Goal: Book appointment/travel/reservation

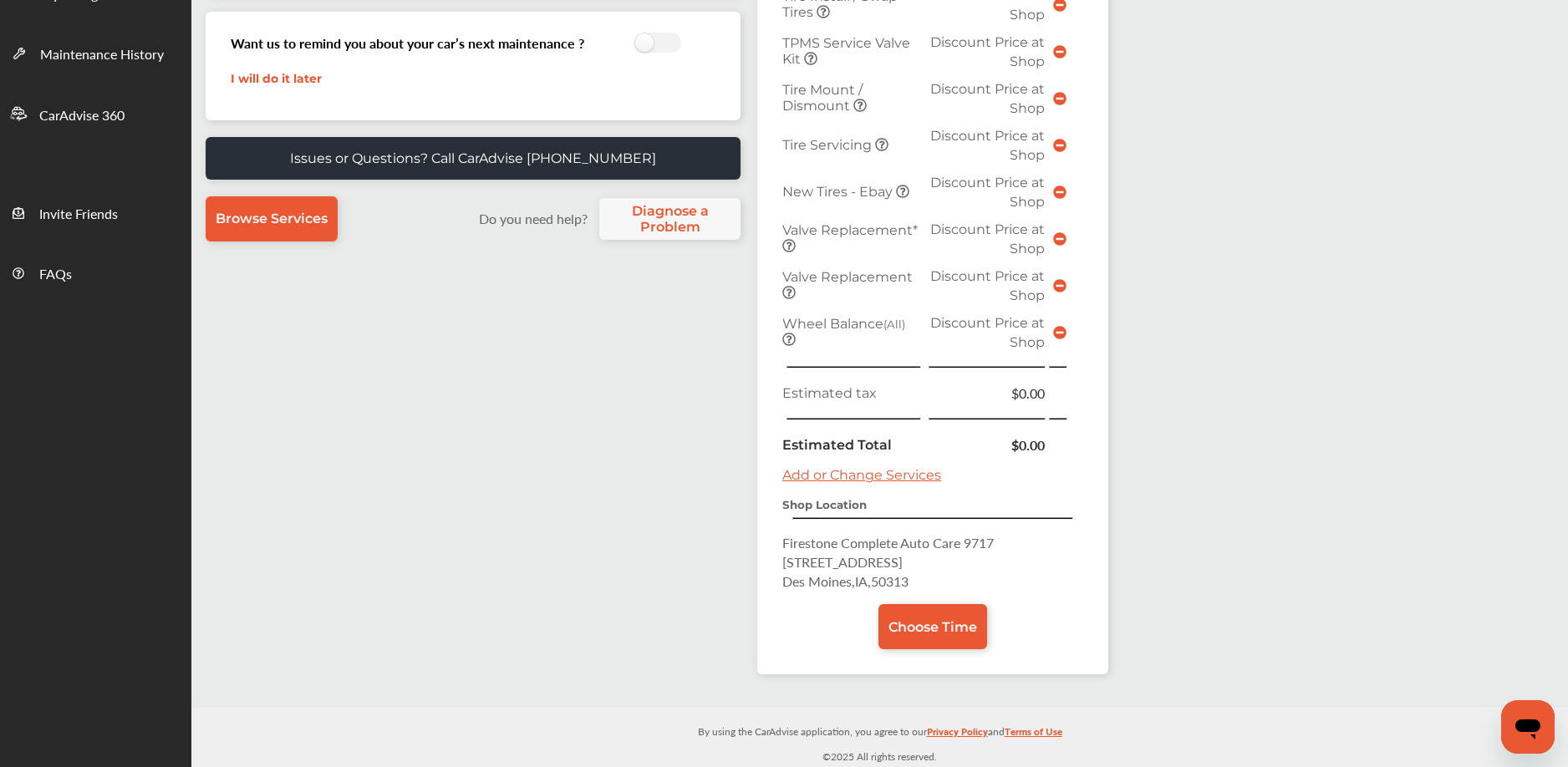
scroll to position [413, 0]
click at [926, 619] on span "Choose Time" at bounding box center [932, 626] width 89 height 16
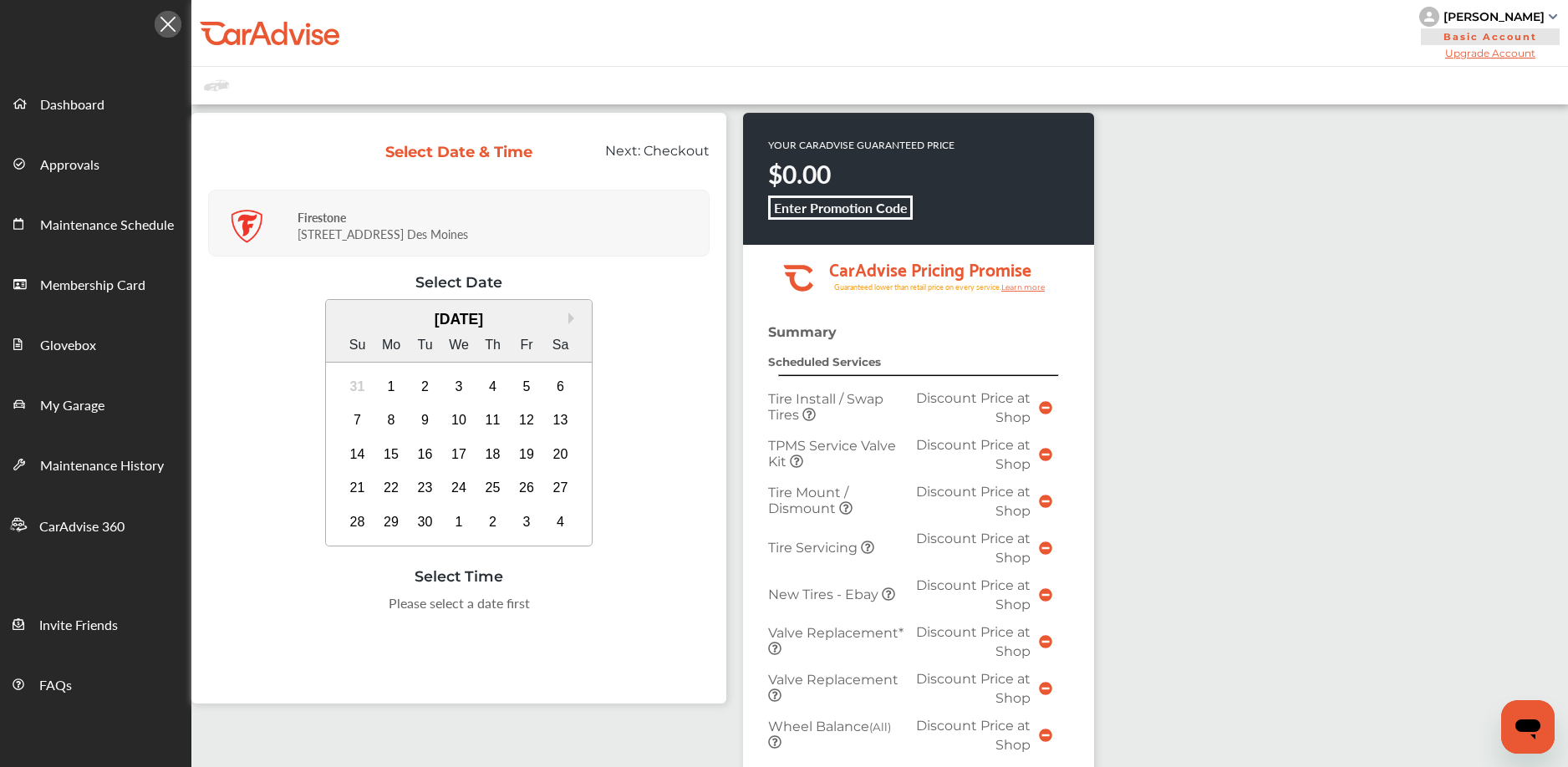
click at [350, 317] on div "[DATE]" at bounding box center [459, 320] width 266 height 18
click at [421, 386] on div "2" at bounding box center [426, 387] width 27 height 27
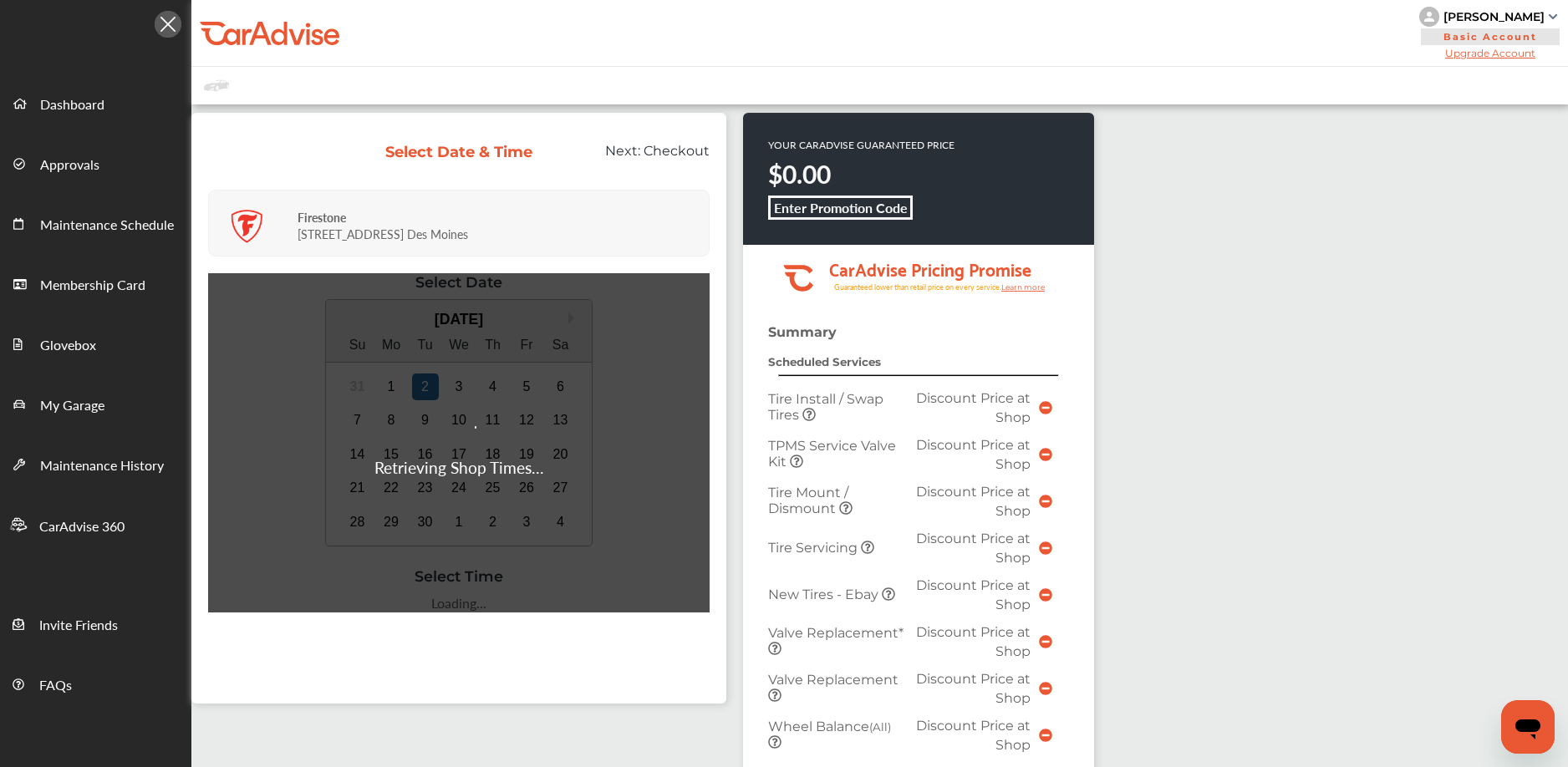
click at [398, 399] on div "Retrieving Shop Times..." at bounding box center [458, 443] width 501 height 340
click at [389, 383] on div "Retrieving Shop Times..." at bounding box center [458, 443] width 501 height 340
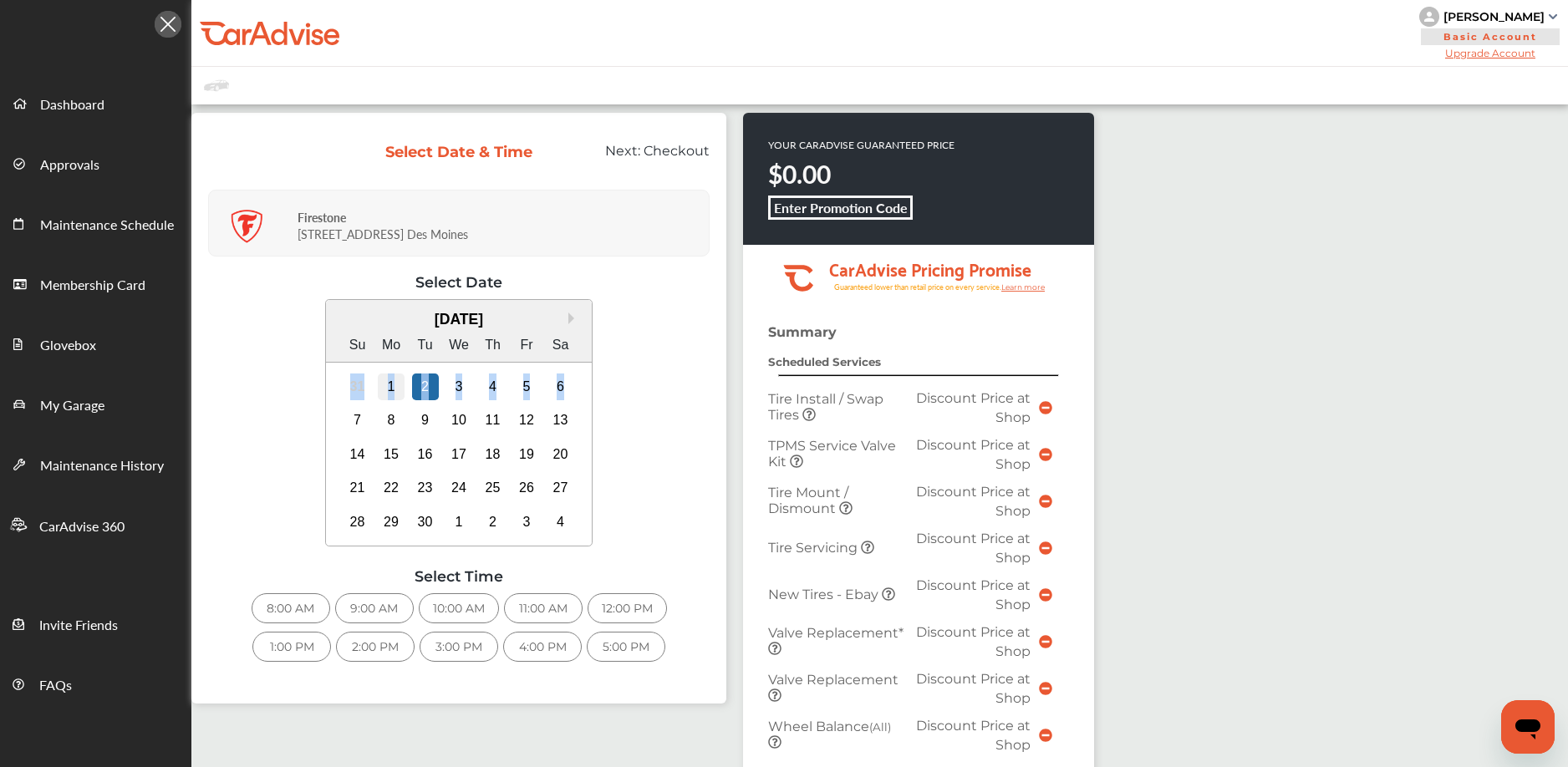
click at [389, 390] on div "1" at bounding box center [391, 387] width 27 height 27
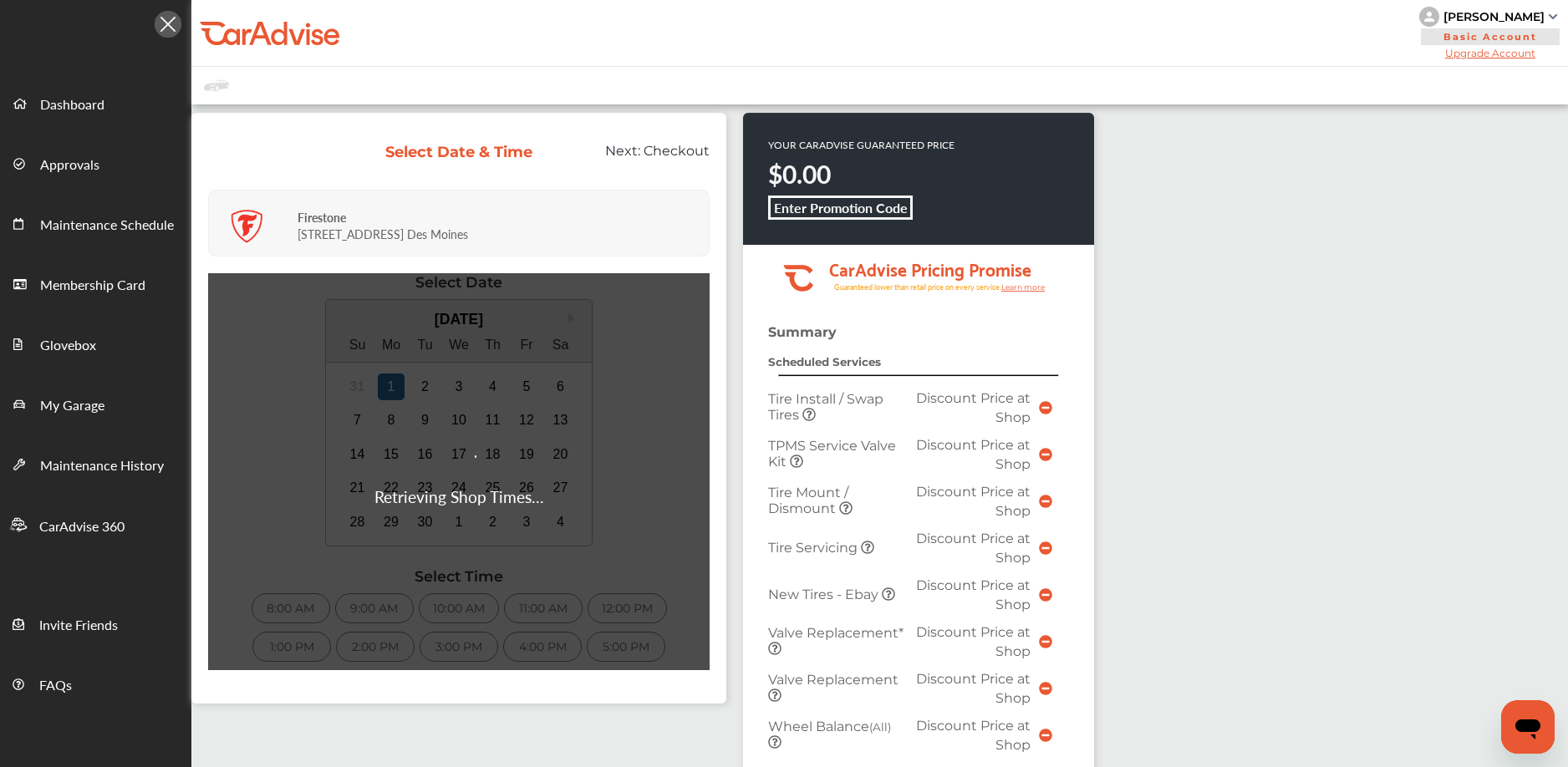
click at [723, 514] on div "Select Date & Time Next: Checkout Firestone [STREET_ADDRESS] Retrieving Shop Ti…" at bounding box center [459, 408] width 535 height 590
click at [738, 527] on div "Select Date & Time Next: Checkout Firestone [STREET_ADDRESS] Retrieving Shop Ti…" at bounding box center [467, 417] width 551 height 608
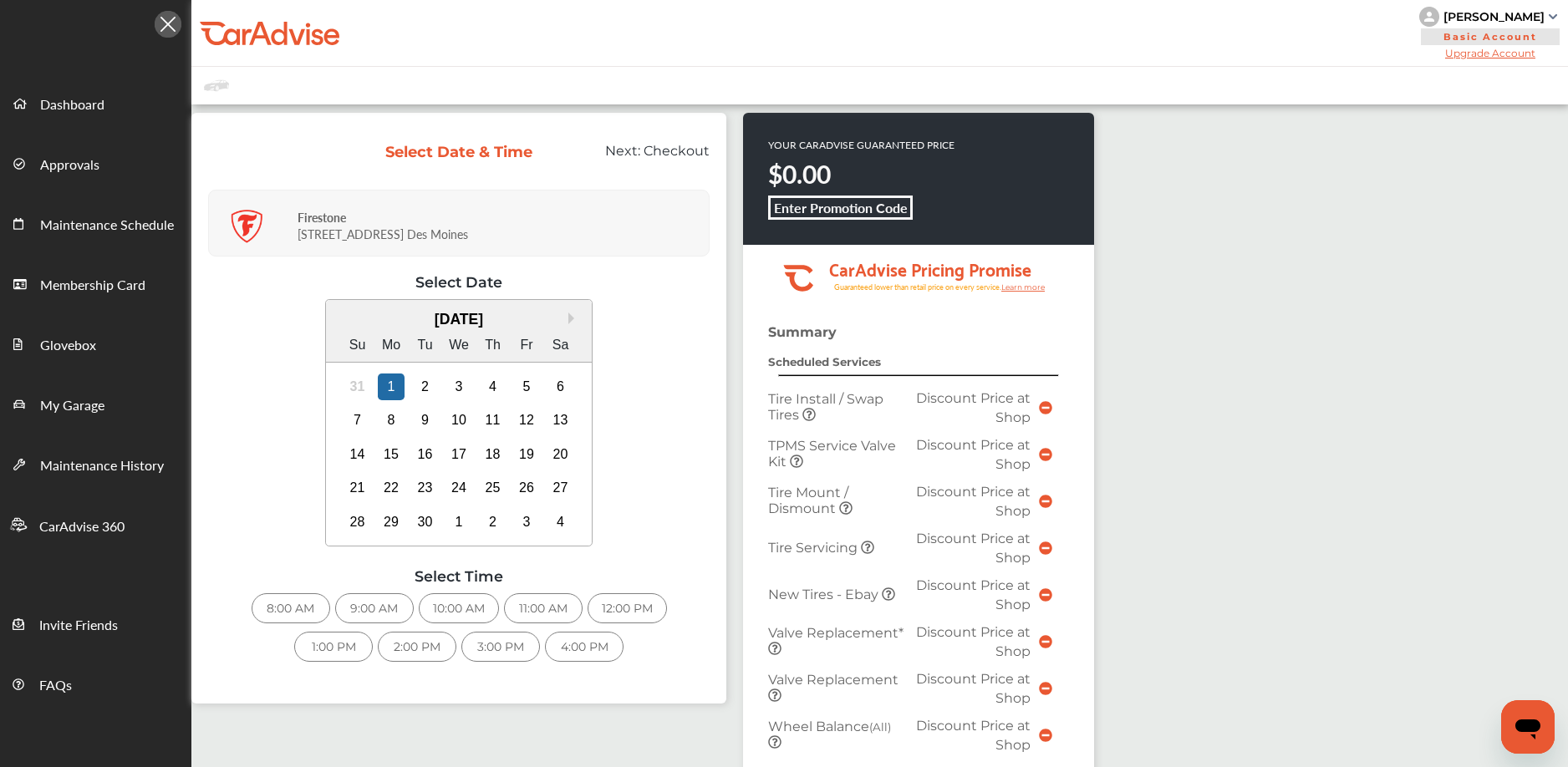
click at [736, 533] on div "Select Date & Time Next: Checkout Firestone [STREET_ADDRESS] Retrieving Shop Ti…" at bounding box center [467, 417] width 551 height 608
click at [423, 385] on div "2" at bounding box center [426, 387] width 27 height 27
click at [455, 389] on div "3" at bounding box center [459, 387] width 27 height 27
click at [529, 640] on div "4:00 PM" at bounding box center [542, 647] width 79 height 30
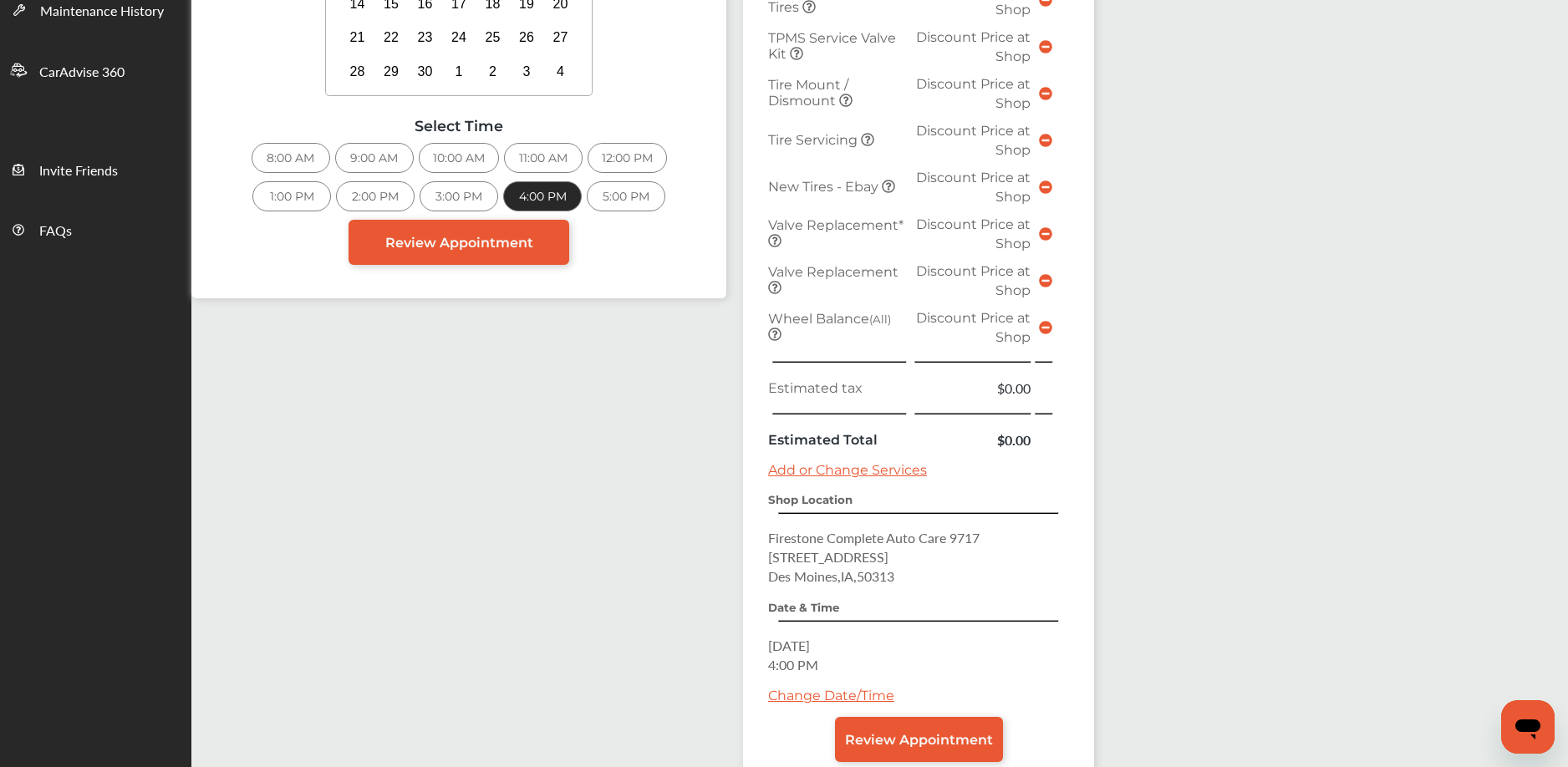
scroll to position [526, 0]
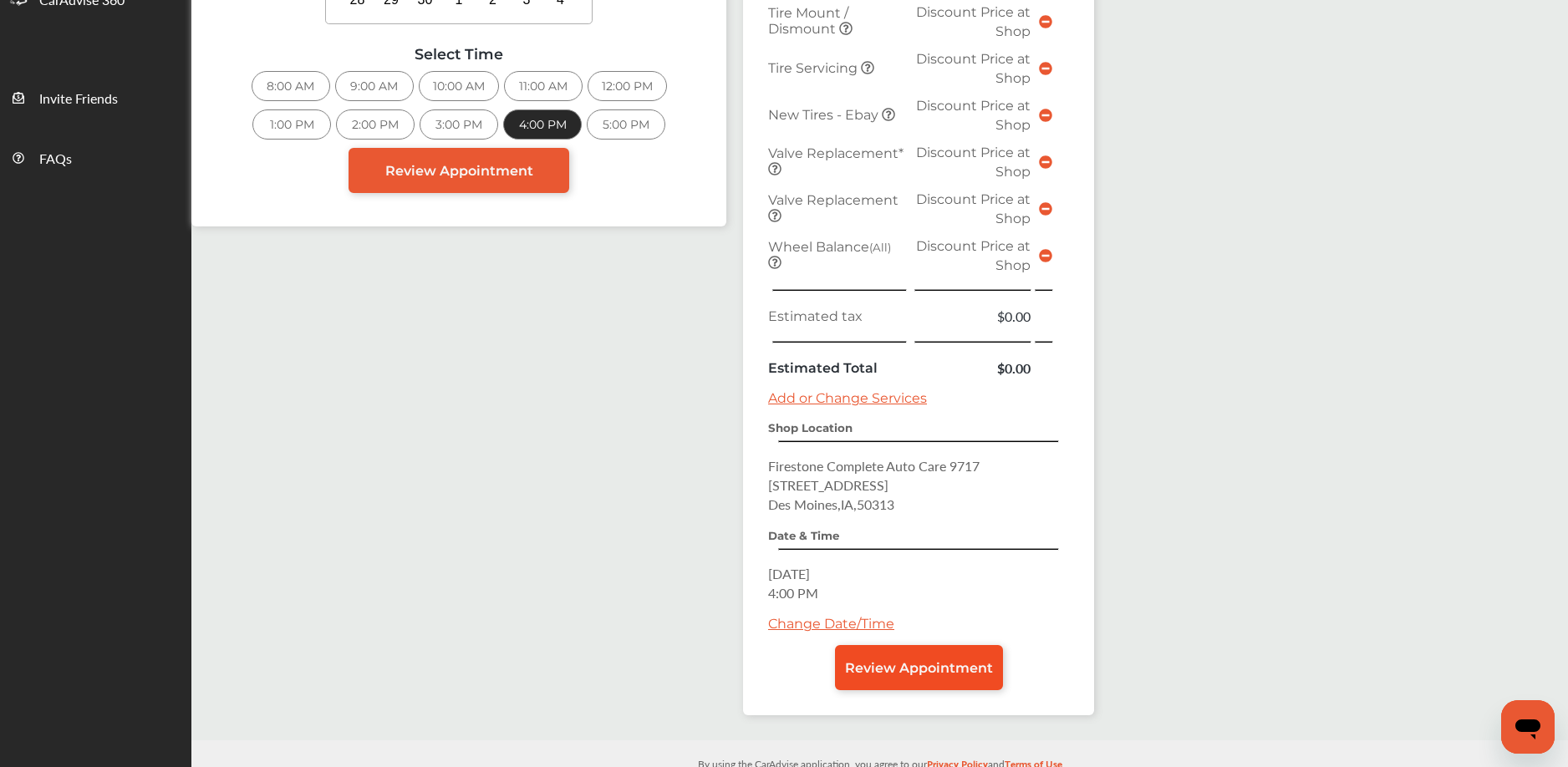
click at [908, 668] on span "Review Appointment" at bounding box center [919, 668] width 148 height 16
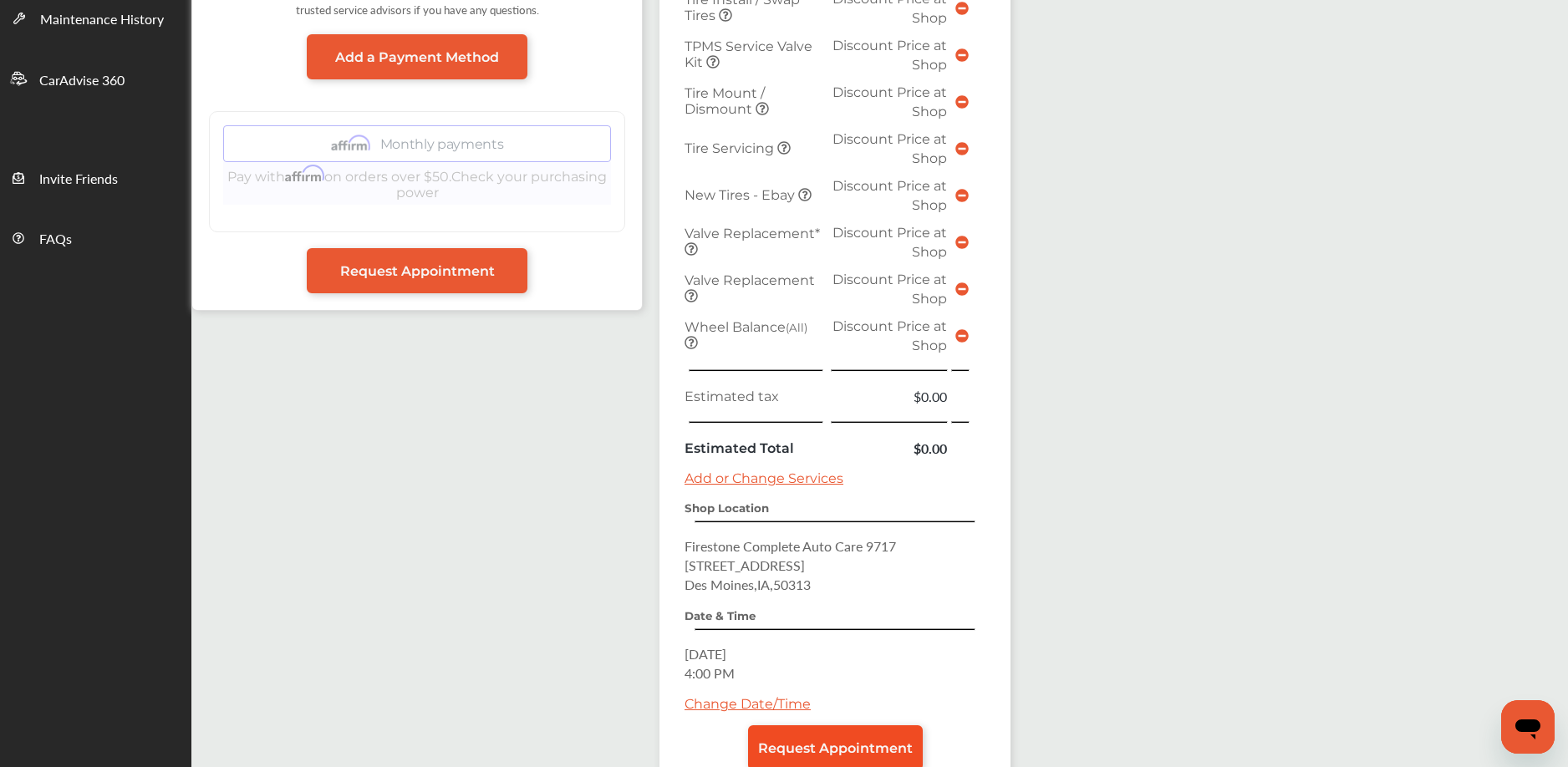
scroll to position [560, 0]
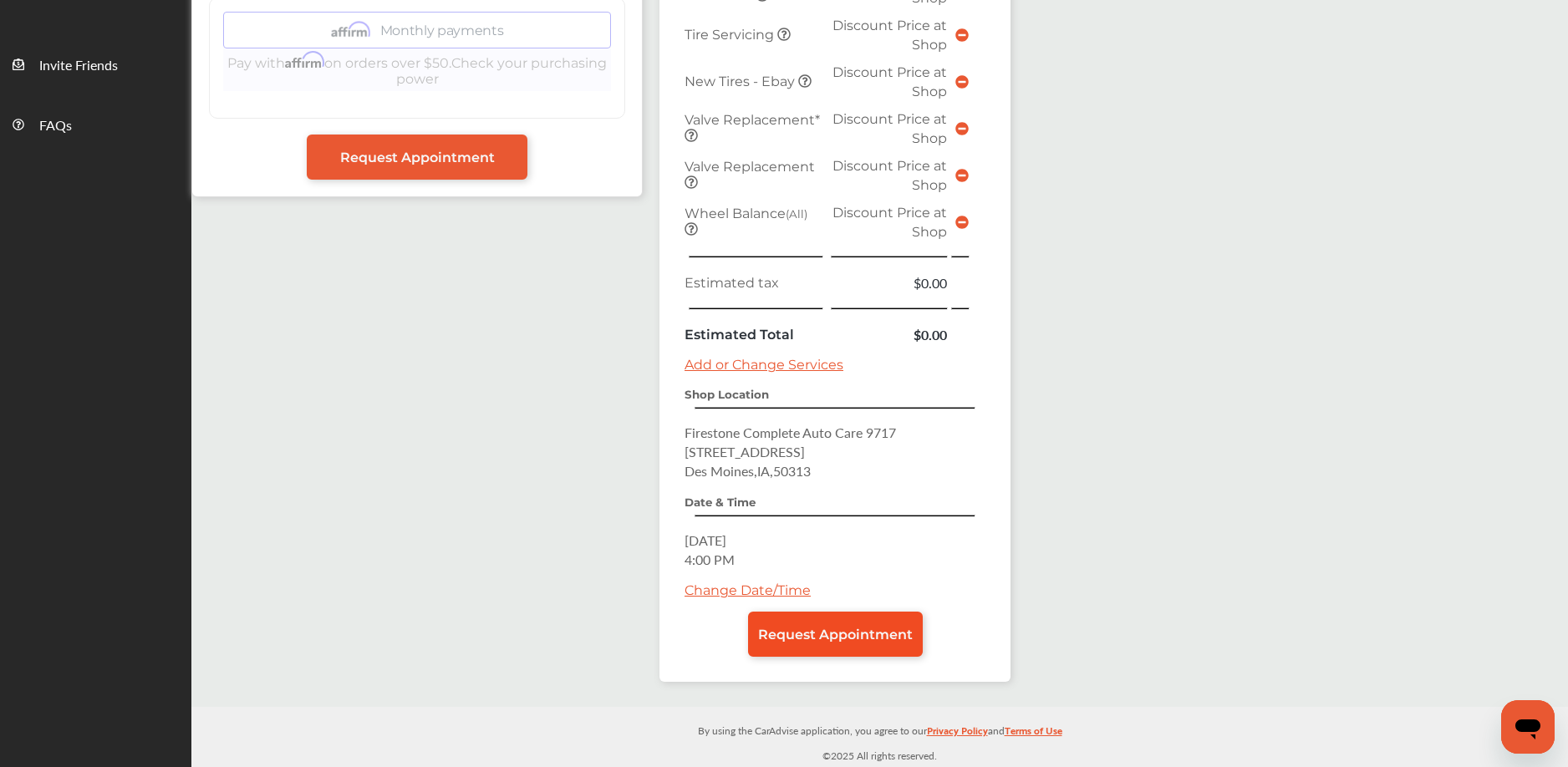
click at [871, 629] on span "Request Appointment" at bounding box center [836, 634] width 154 height 16
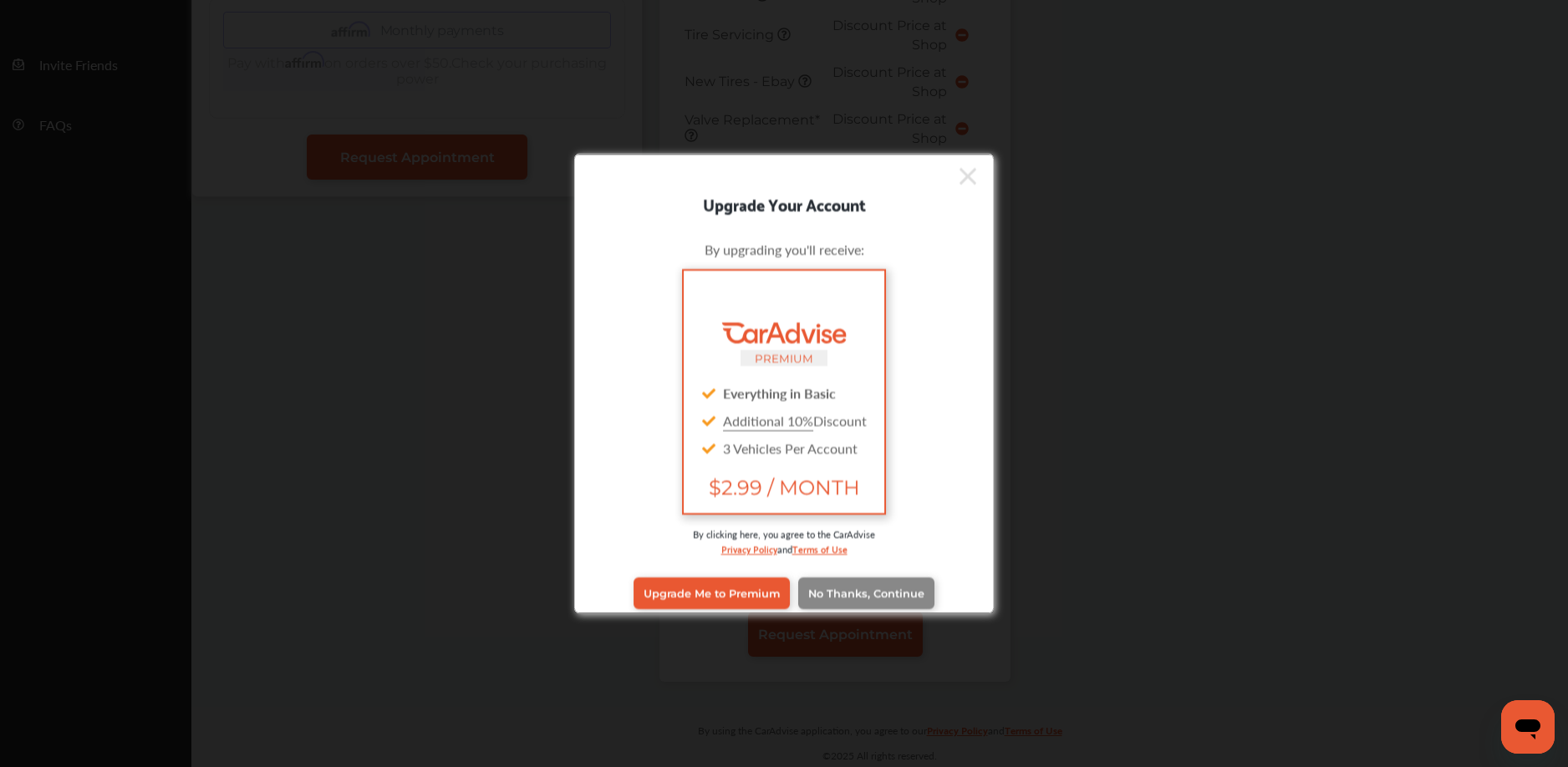
click at [872, 597] on span "No Thanks, Continue" at bounding box center [867, 593] width 117 height 13
